Goal: Contribute content: Contribute content

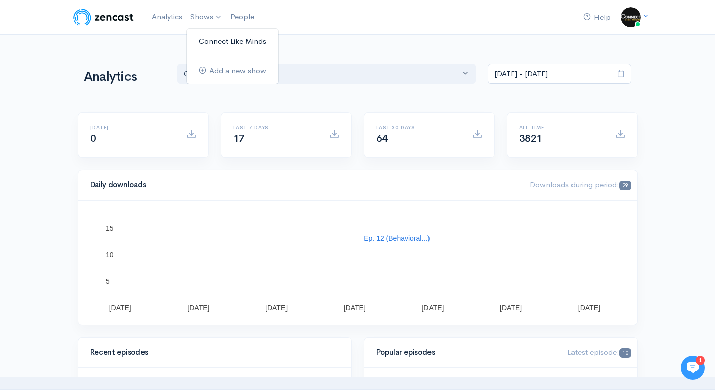
click at [228, 43] on link "Connect Like Minds" at bounding box center [233, 42] width 92 height 18
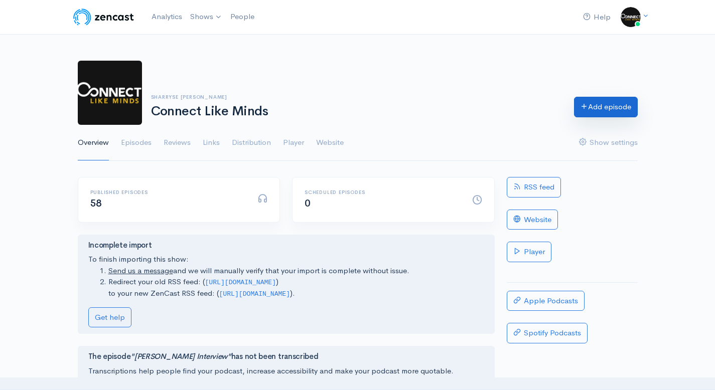
click at [597, 105] on link "Add episode" at bounding box center [606, 107] width 64 height 21
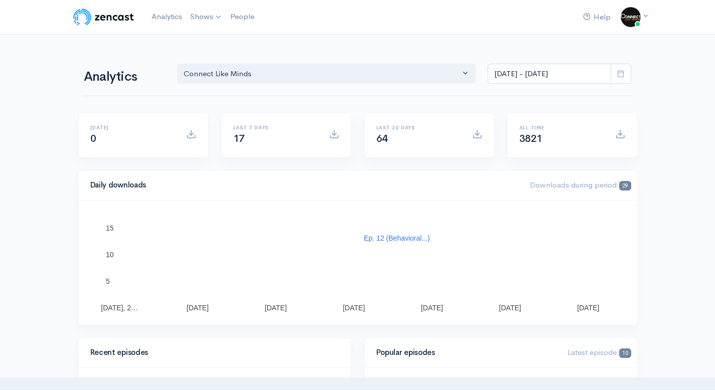
click at [0, 0] on link "Connect Like Minds" at bounding box center [0, 0] width 0 height 0
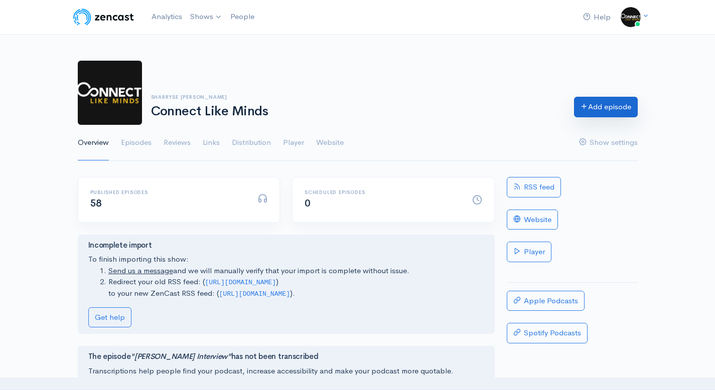
click at [601, 105] on link "Add episode" at bounding box center [606, 107] width 64 height 21
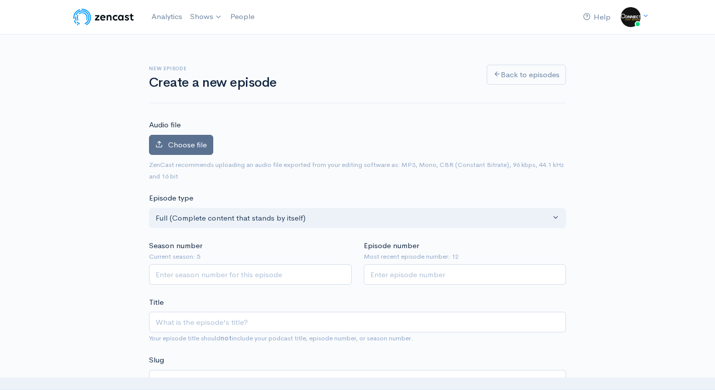
click at [184, 149] on span "Choose file" at bounding box center [187, 145] width 39 height 10
click at [0, 0] on input "Choose file" at bounding box center [0, 0] width 0 height 0
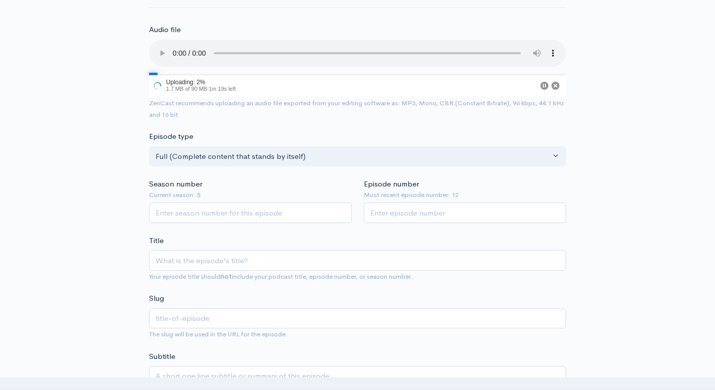
scroll to position [99, 0]
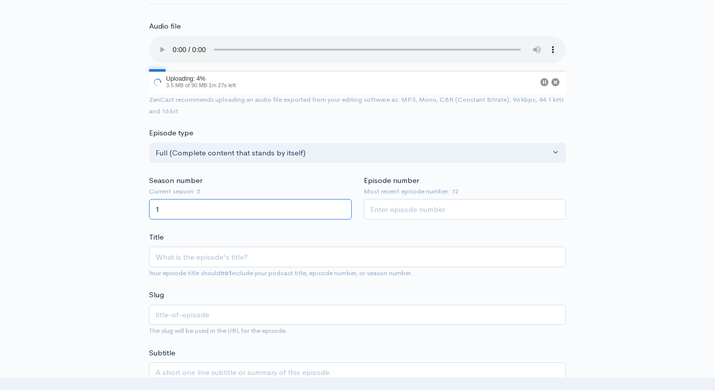
click at [344, 208] on input "1" at bounding box center [250, 209] width 203 height 21
click at [344, 208] on input "2" at bounding box center [250, 209] width 203 height 21
click at [344, 208] on input "3" at bounding box center [250, 209] width 203 height 21
click at [344, 208] on input "4" at bounding box center [250, 209] width 203 height 21
type input "5"
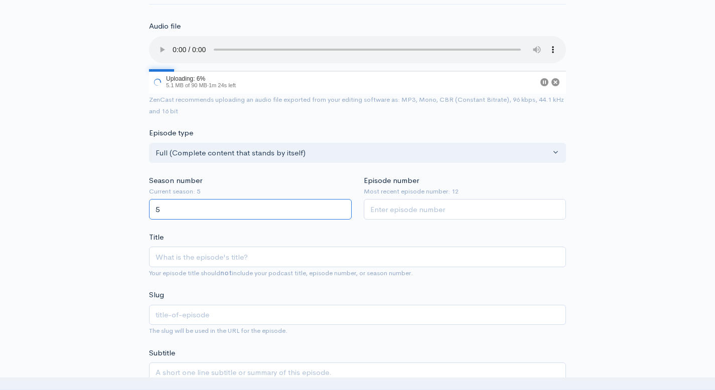
click at [344, 208] on input "5" at bounding box center [250, 209] width 203 height 21
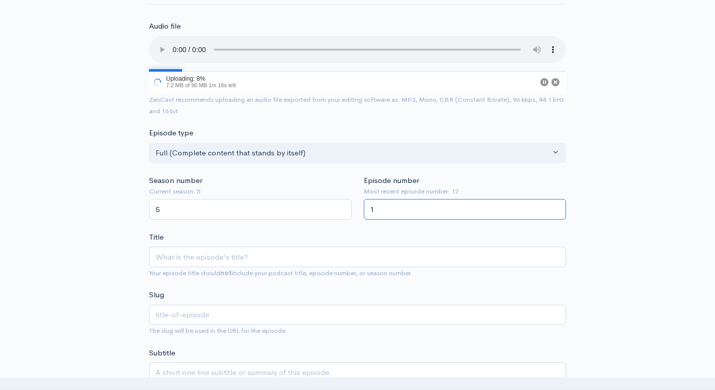
click at [557, 208] on input "1" at bounding box center [465, 209] width 203 height 21
click at [557, 208] on input "2" at bounding box center [465, 209] width 203 height 21
click at [557, 208] on input "3" at bounding box center [465, 209] width 203 height 21
click at [557, 208] on input "4" at bounding box center [465, 209] width 203 height 21
click at [557, 208] on input "5" at bounding box center [465, 209] width 203 height 21
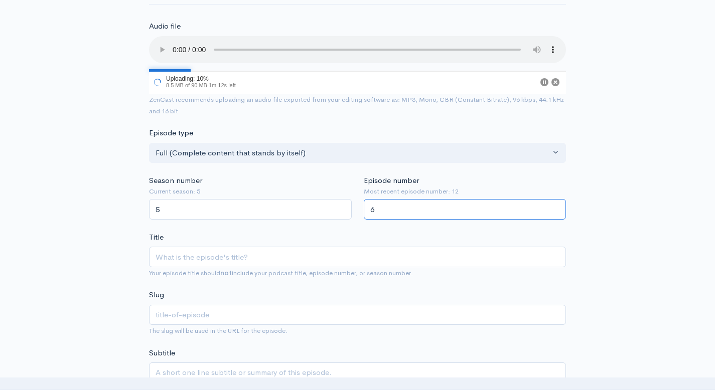
click at [557, 208] on input "6" at bounding box center [465, 209] width 203 height 21
click at [557, 208] on input "7" at bounding box center [465, 209] width 203 height 21
click at [557, 208] on input "8" at bounding box center [465, 209] width 203 height 21
click at [557, 208] on input "9" at bounding box center [465, 209] width 203 height 21
click at [557, 208] on input "10" at bounding box center [465, 209] width 203 height 21
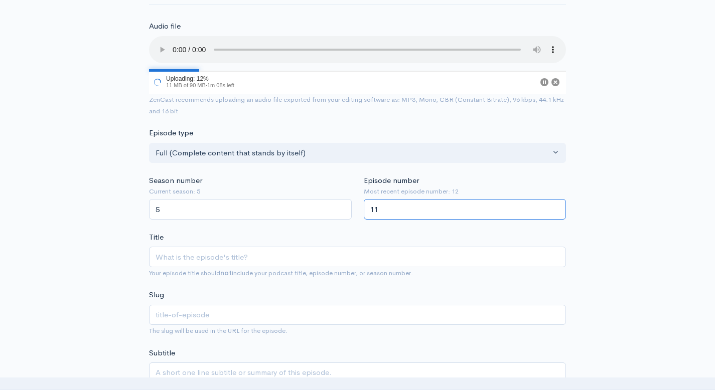
click at [557, 208] on input "11" at bounding box center [465, 209] width 203 height 21
click at [557, 208] on input "12" at bounding box center [465, 209] width 203 height 21
type input "13"
click at [555, 208] on input "13" at bounding box center [465, 209] width 203 height 21
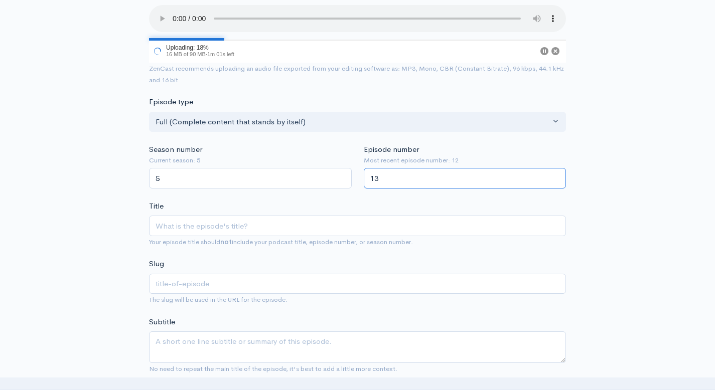
scroll to position [142, 0]
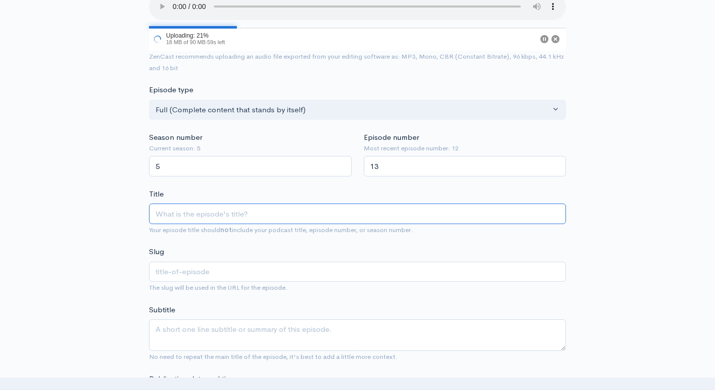
paste input "Finding His Rhythm: [PERSON_NAME] Journey from War to Music"
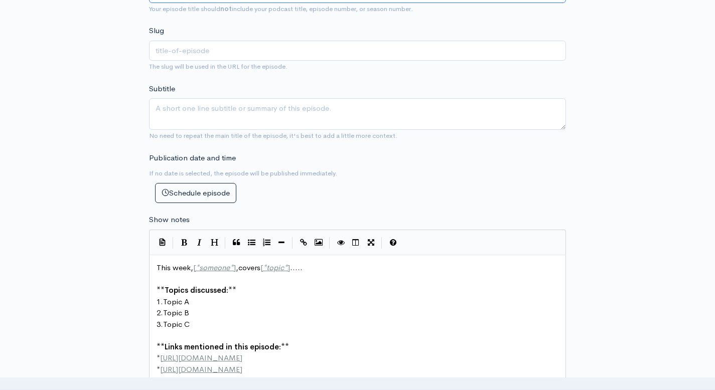
scroll to position [382, 0]
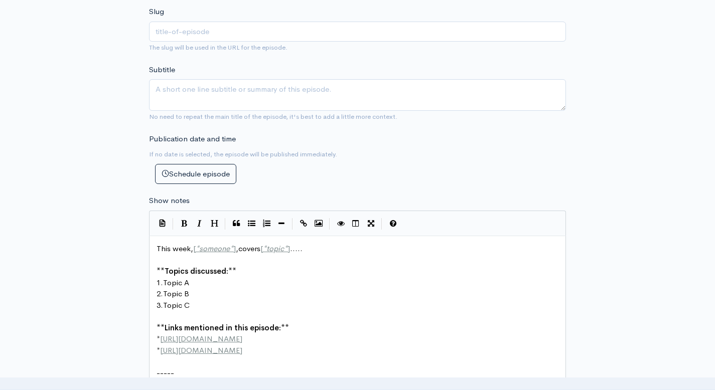
type input "Finding His Rhythm: [PERSON_NAME] Journey from War to Music"
type input "finding-his-rhythm-sean-martins-journey-from-war-to-music"
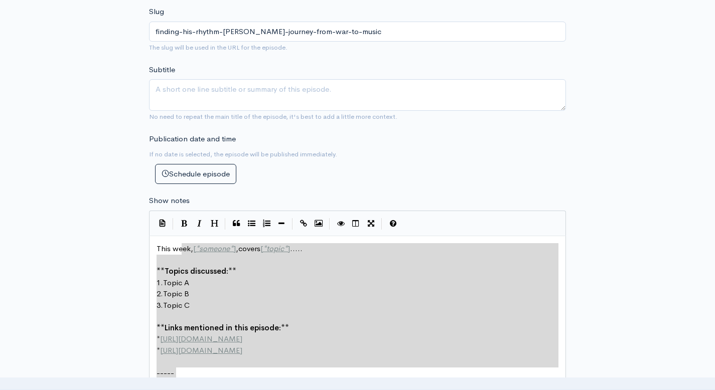
type textarea "This week, [*someone*],covers [*topic*]..... **Topics discussed:** 1. Topic A 2…"
drag, startPoint x: 184, startPoint y: 262, endPoint x: 149, endPoint y: 241, distance: 40.5
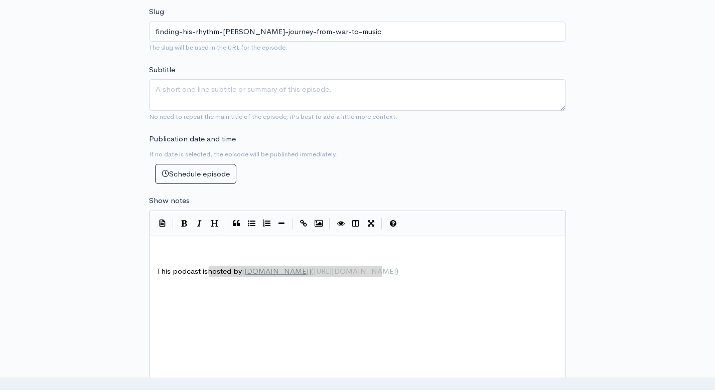
type textarea "This podcast is hosted by [ZenCast.fm](https://wwww.zencast.fm)"
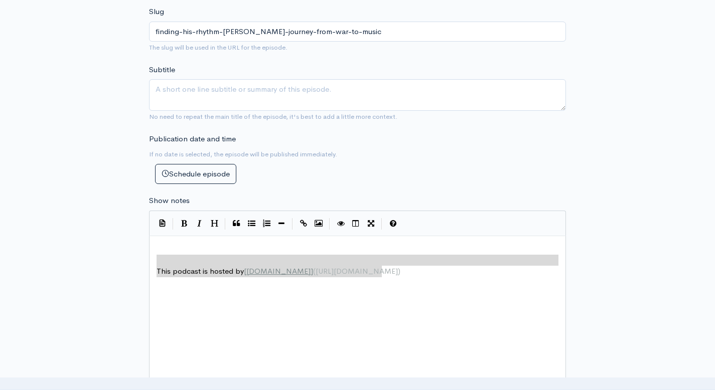
drag, startPoint x: 375, startPoint y: 269, endPoint x: 93, endPoint y: 261, distance: 281.6
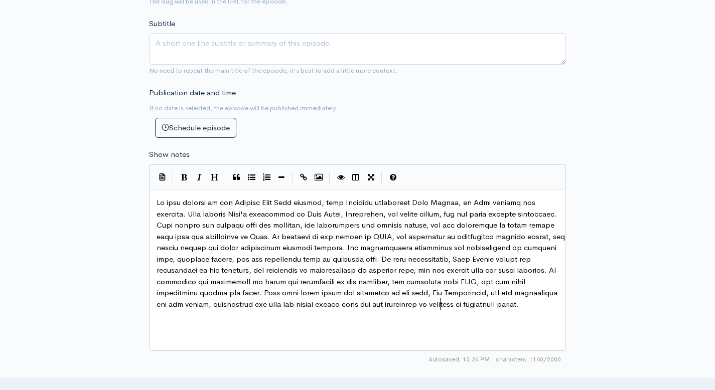
scroll to position [648, 0]
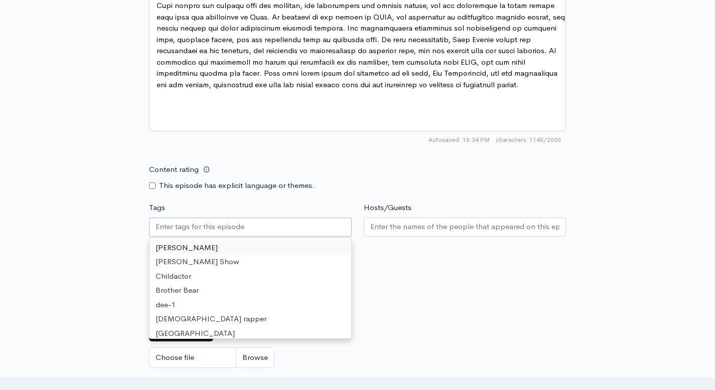
click at [225, 227] on input "Tags" at bounding box center [201, 227] width 90 height 12
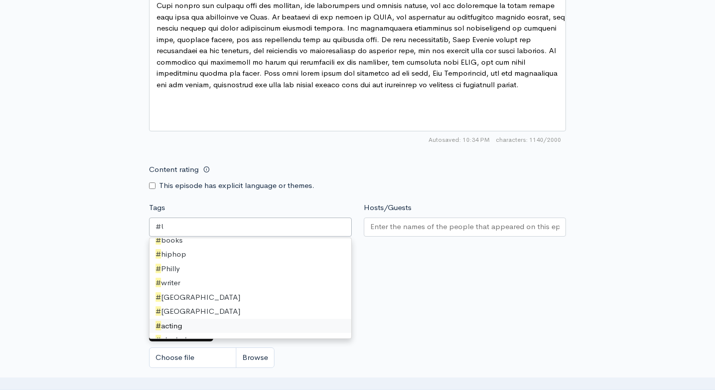
scroll to position [0, 0]
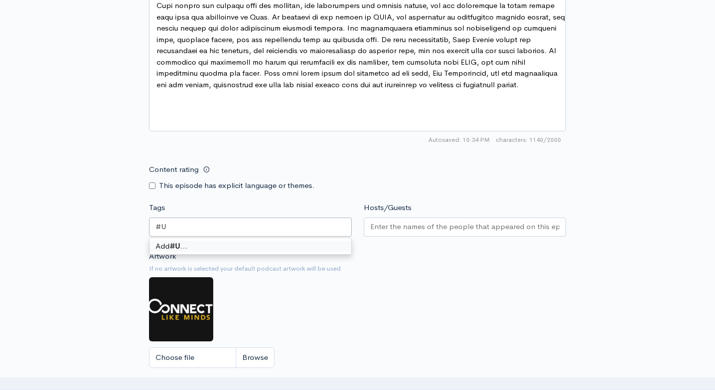
type input "#"
type input "U.S. Army"
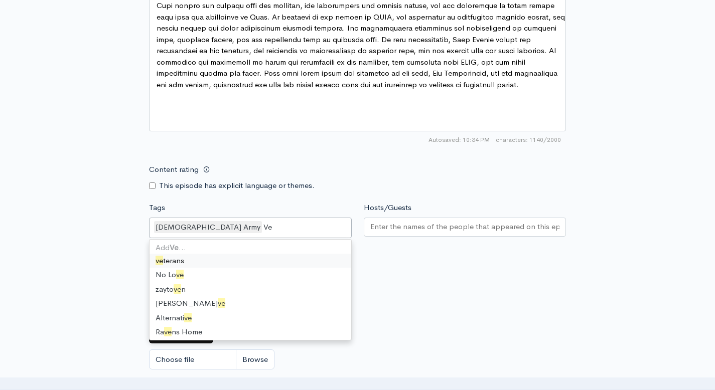
type input "V"
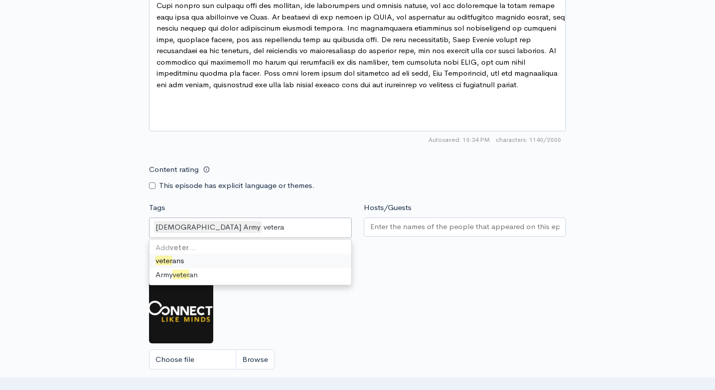
type input "veteran"
type input "military"
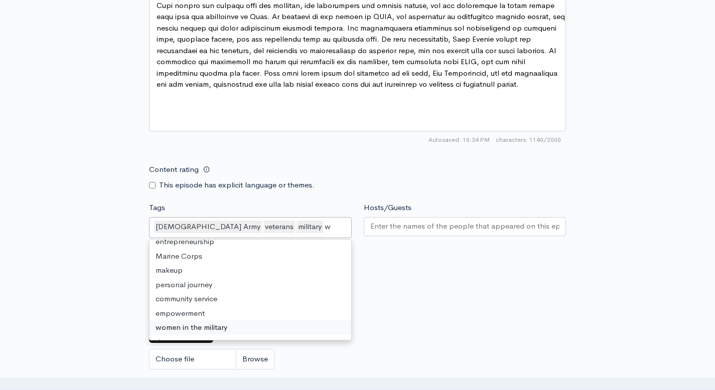
scroll to position [100, 0]
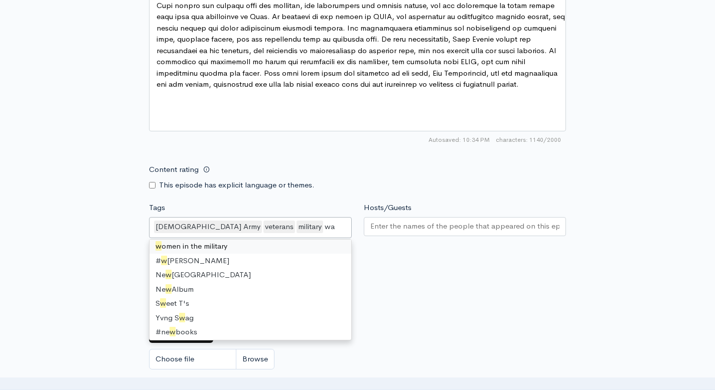
type input "war"
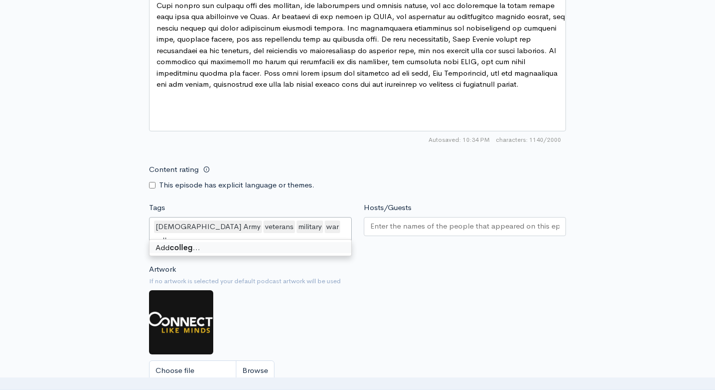
type input "college"
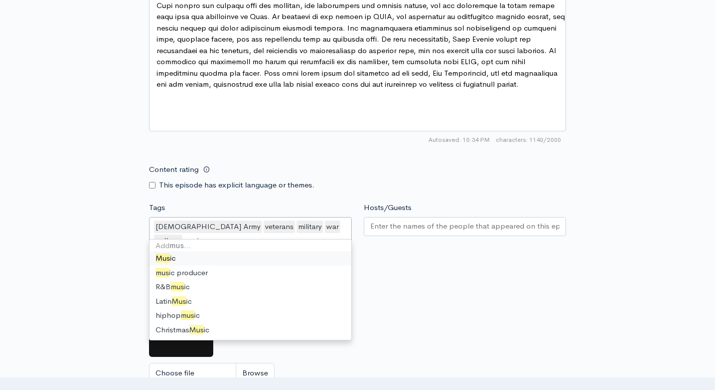
type input "music"
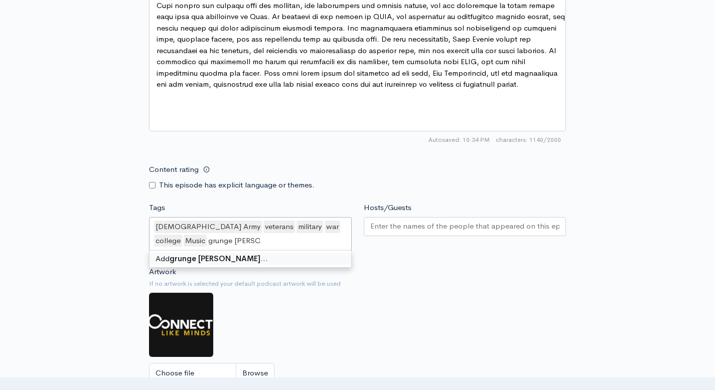
type input "grunge music"
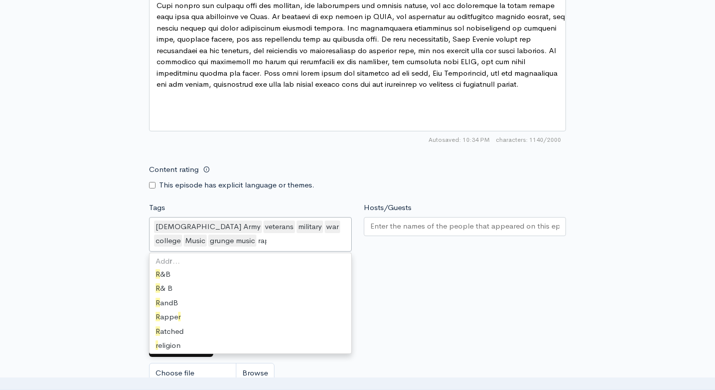
type input "rap"
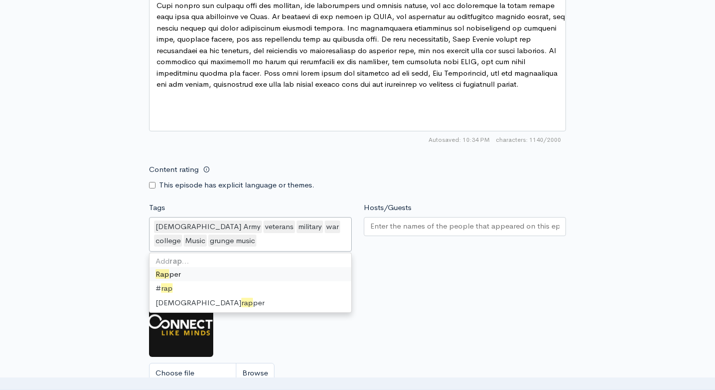
scroll to position [1995, 0]
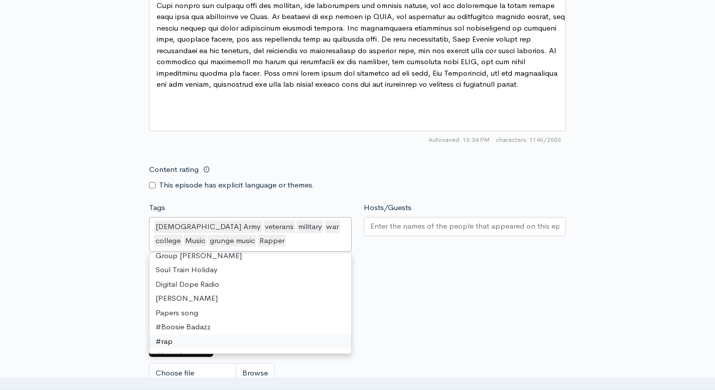
type input "k"
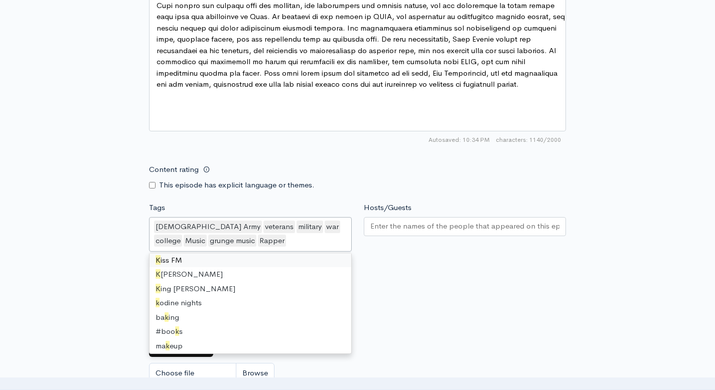
scroll to position [151, 0]
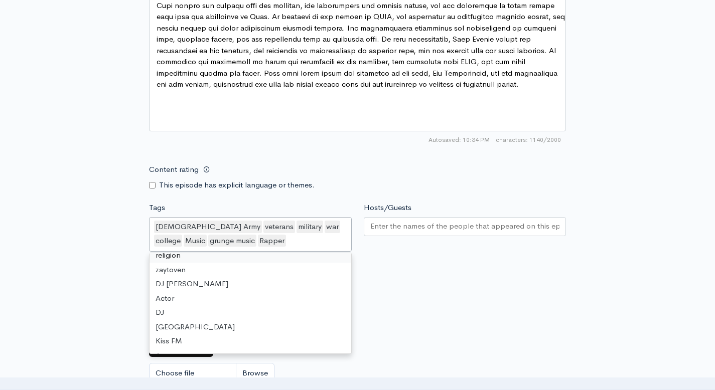
click at [394, 226] on input "Hosts/Guests" at bounding box center [465, 227] width 190 height 12
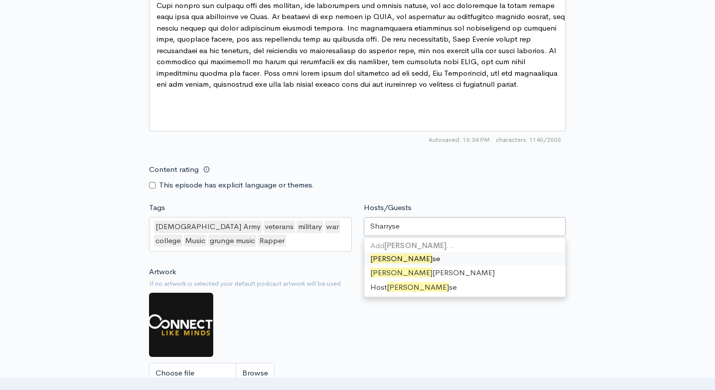
type input "Sharryse"
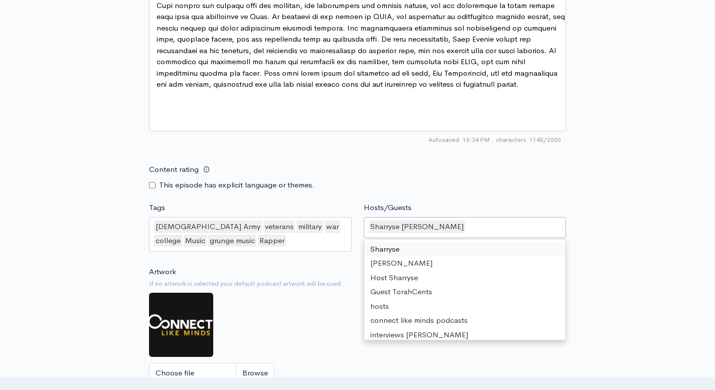
click at [451, 224] on div "Sharryse [PERSON_NAME]" at bounding box center [465, 227] width 203 height 21
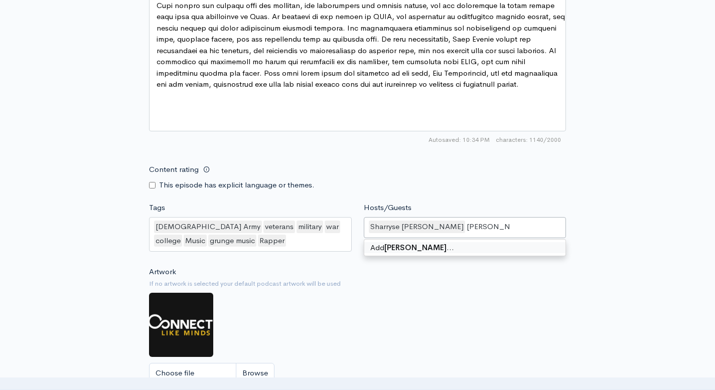
type input "Sean Martin"
type input "The"
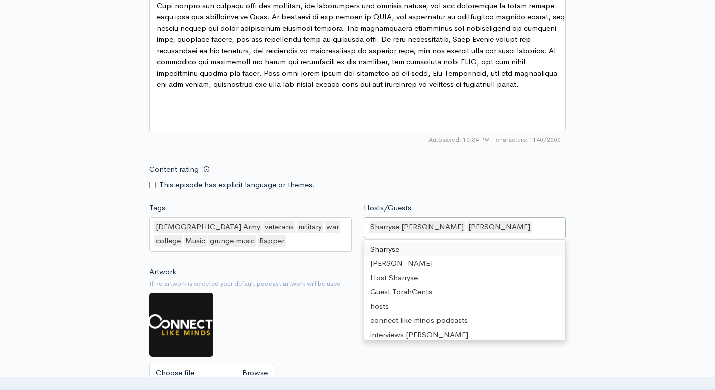
paste input "The Quarantined"
type input "The Quarantined"
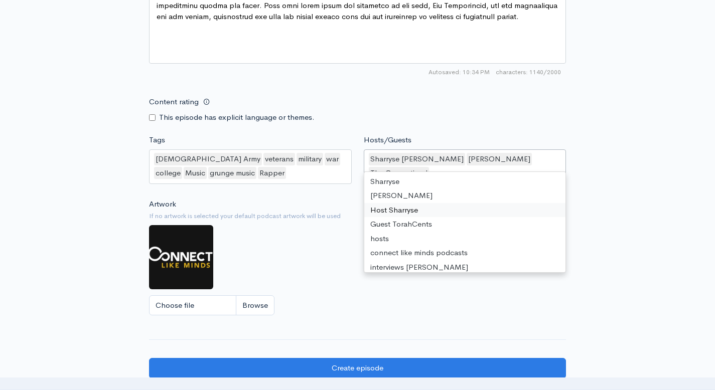
scroll to position [776, 0]
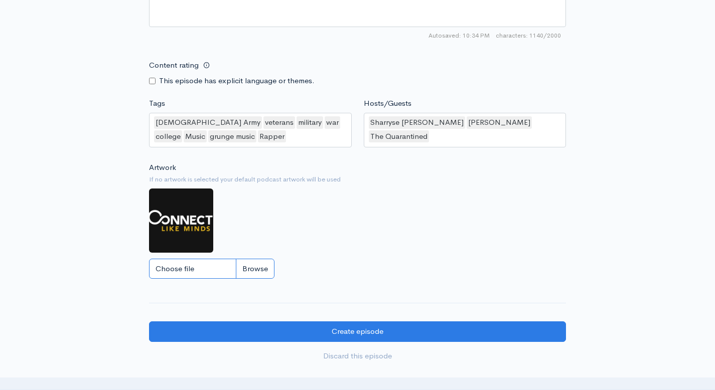
click at [262, 272] on input "Choose file" at bounding box center [211, 269] width 125 height 21
type input "C:\fakepath\C (6) (1).png"
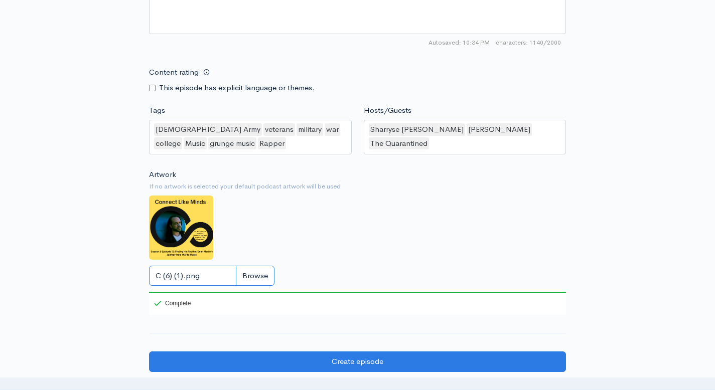
scroll to position [875, 0]
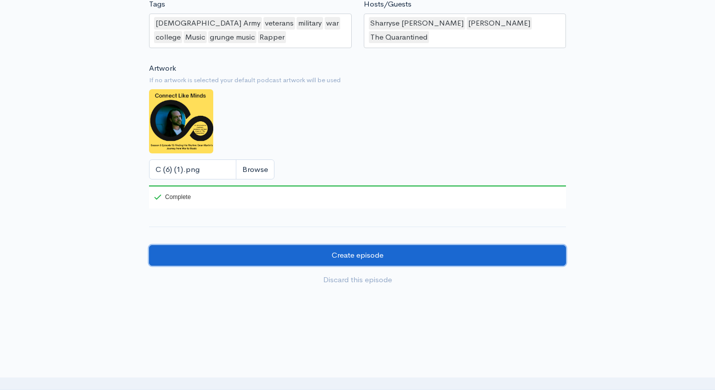
click at [241, 257] on input "Create episode" at bounding box center [357, 255] width 417 height 21
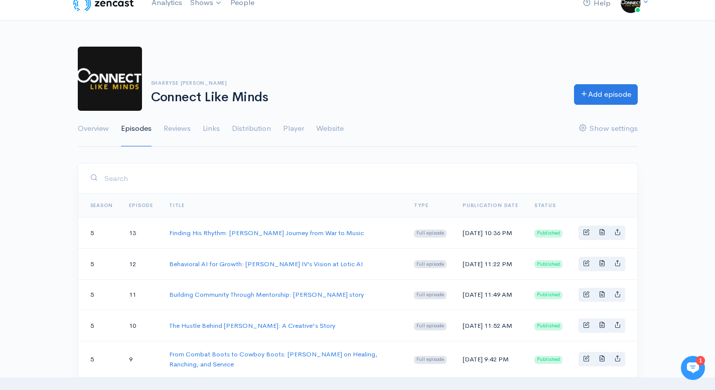
scroll to position [15, 0]
